Goal: Transaction & Acquisition: Purchase product/service

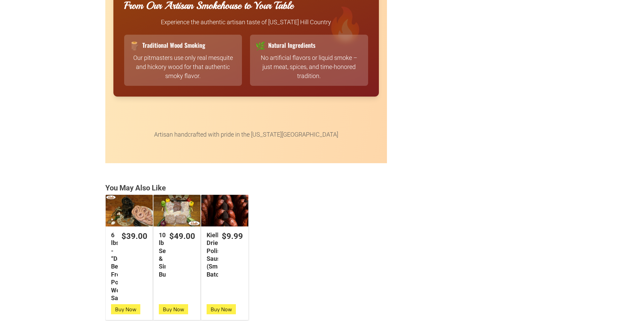
scroll to position [1649, 0]
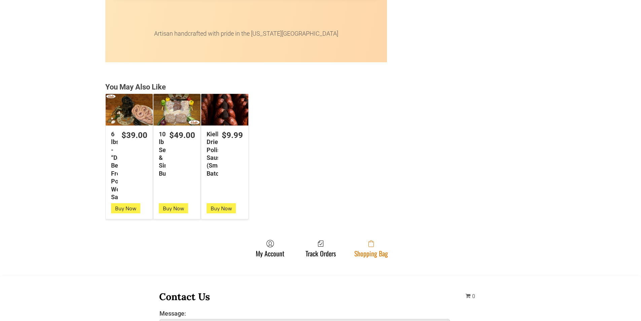
click at [373, 248] on link "Shopping Bag" at bounding box center [371, 249] width 40 height 18
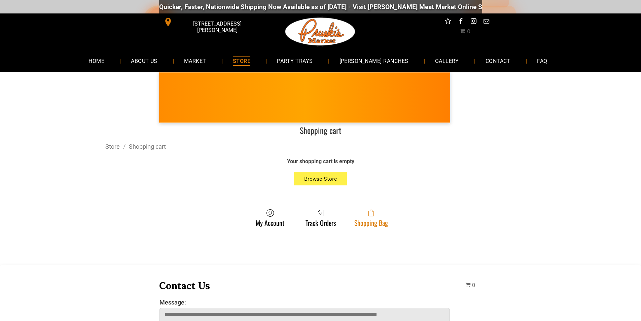
click at [383, 223] on link "Shopping Bag" at bounding box center [371, 218] width 40 height 18
click at [359, 222] on link "Shopping Bag" at bounding box center [371, 218] width 40 height 18
click at [377, 225] on link "Shopping Bag" at bounding box center [371, 218] width 40 height 18
